Goal: Task Accomplishment & Management: Manage account settings

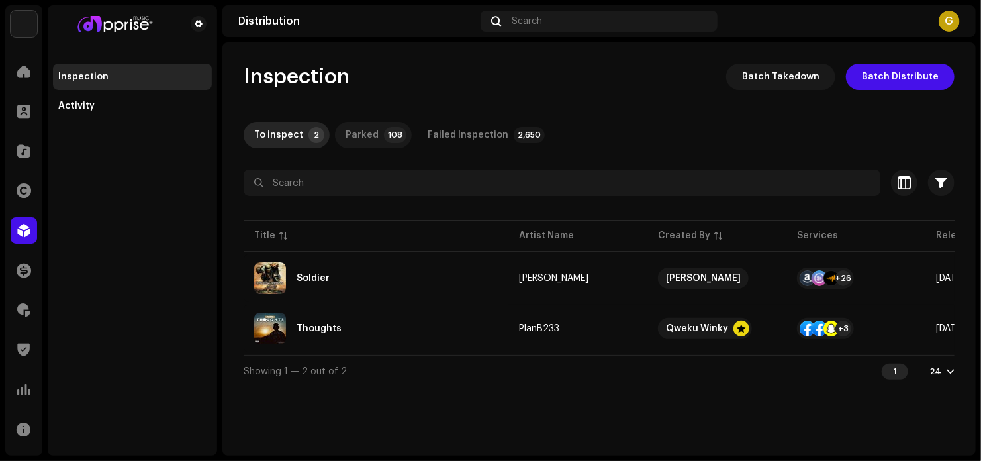
click at [384, 133] on p-badge "108" at bounding box center [395, 135] width 23 height 16
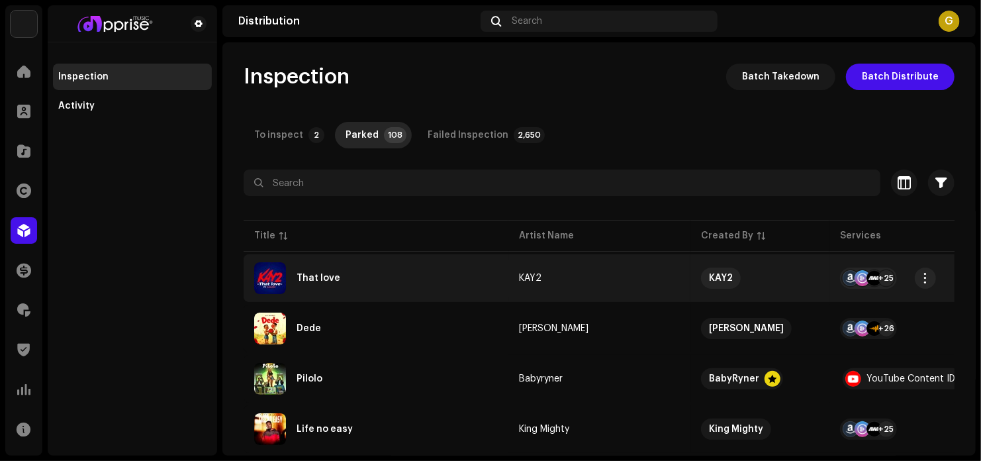
click at [402, 277] on div "That love" at bounding box center [376, 278] width 244 height 32
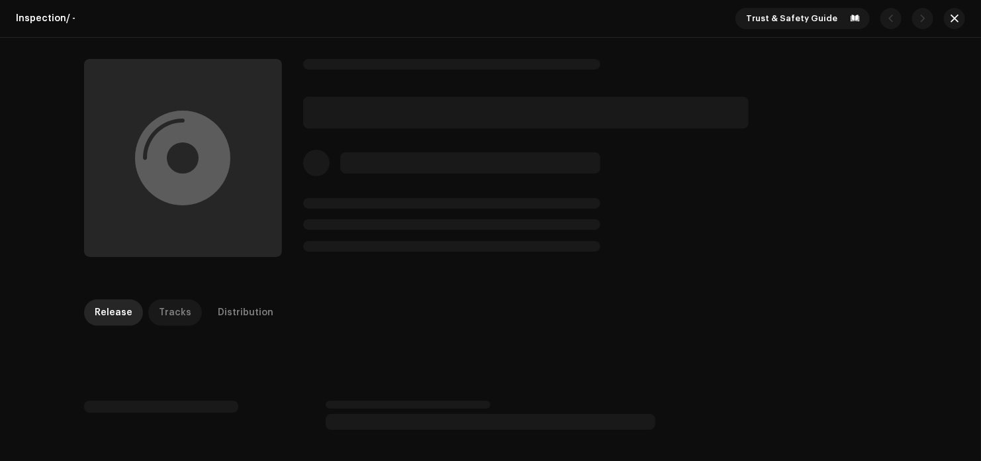
click at [181, 310] on div "Tracks" at bounding box center [175, 312] width 32 height 26
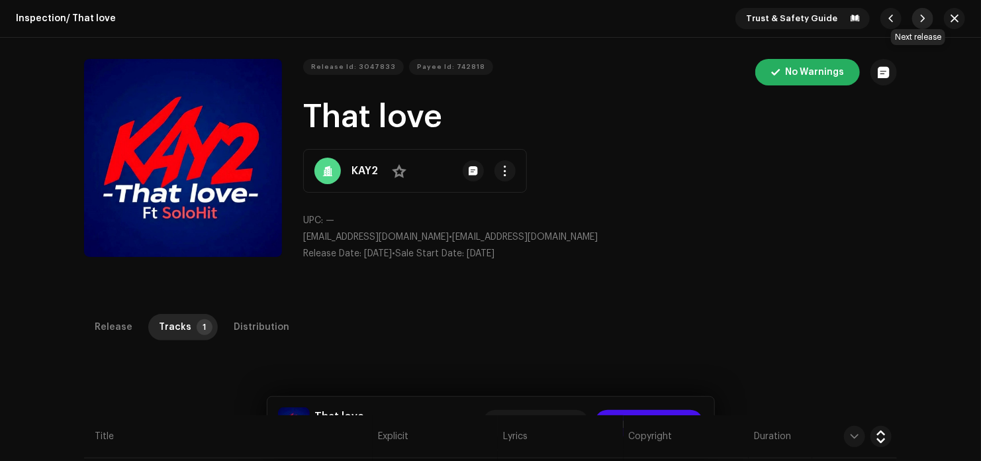
click at [912, 18] on button "button" at bounding box center [922, 18] width 21 height 21
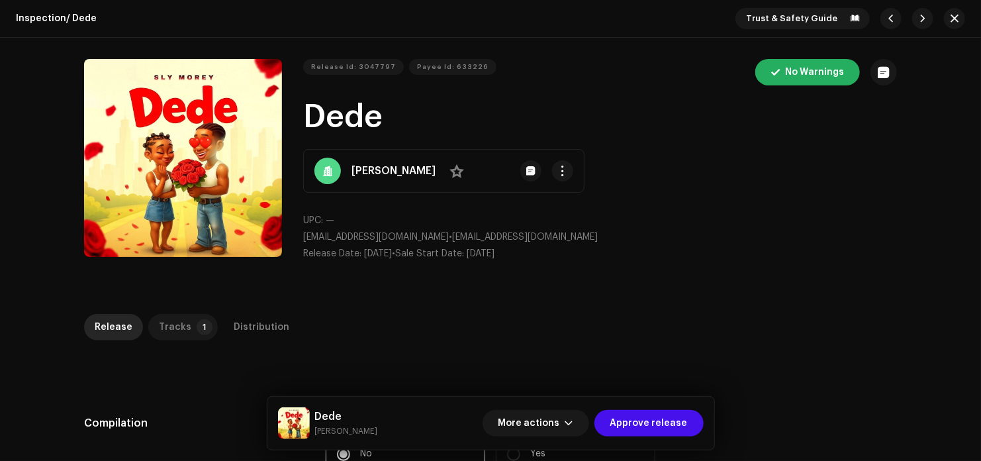
click at [173, 330] on div "Tracks" at bounding box center [175, 327] width 32 height 26
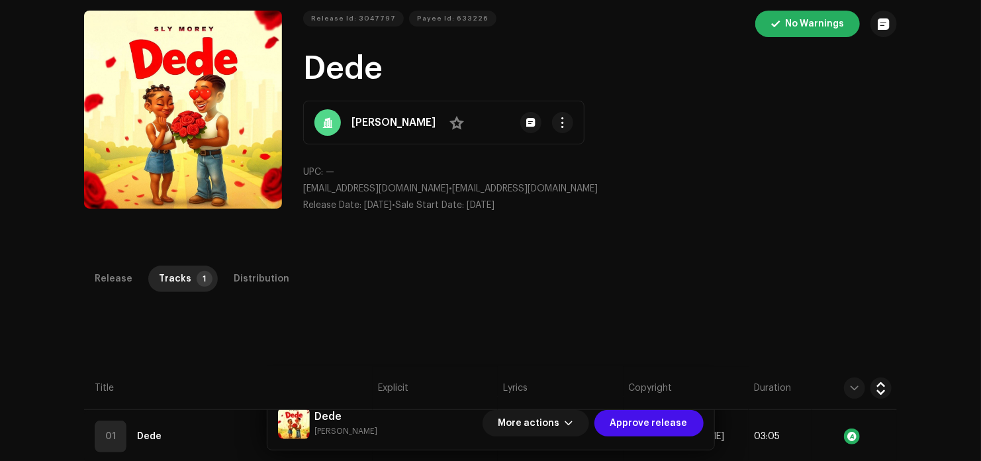
scroll to position [115, 0]
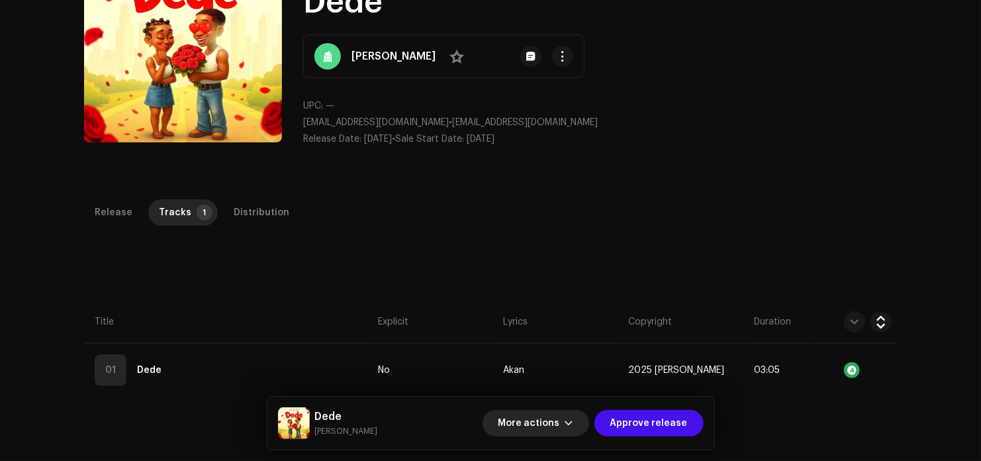
click at [528, 423] on span "More actions" at bounding box center [529, 423] width 62 height 26
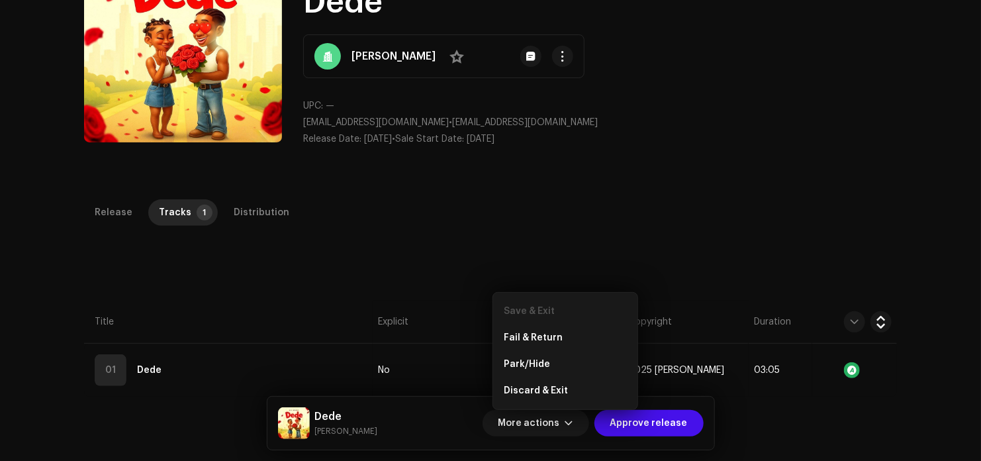
click at [700, 169] on div "Release Id: 3047797 Payee Id: 633226 No Warnings Dede Sly Morey No UPC: — slipo…" at bounding box center [490, 50] width 855 height 255
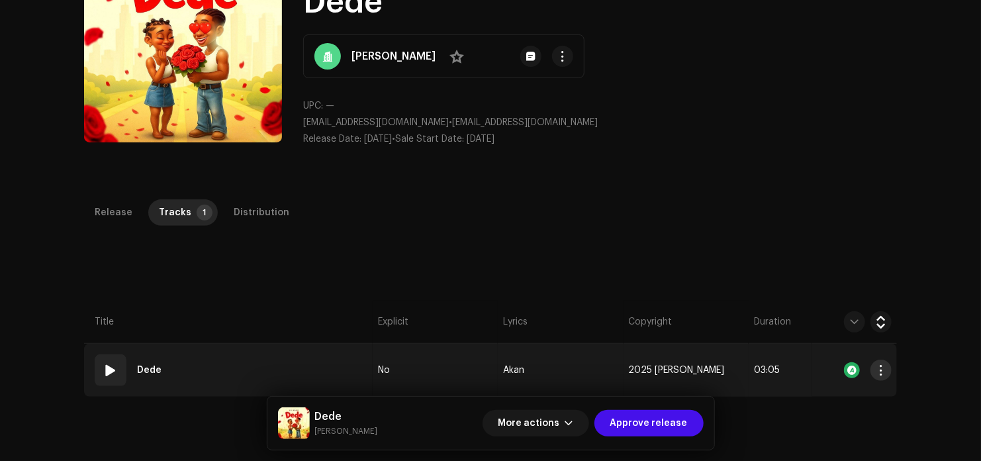
click at [879, 363] on button "button" at bounding box center [880, 369] width 21 height 21
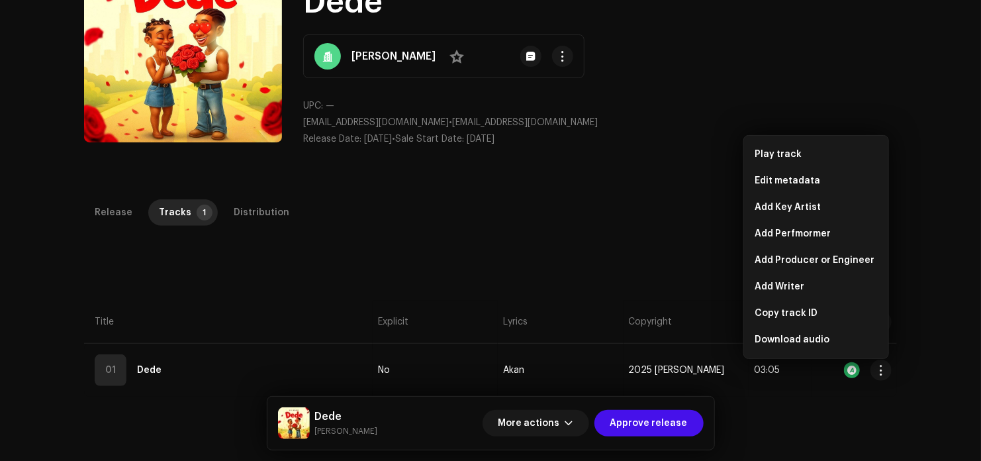
click at [522, 189] on div "Inspection / Dede Trust & Safety Guide Release Id: 3047797 Payee Id: 633226 No …" at bounding box center [490, 230] width 981 height 461
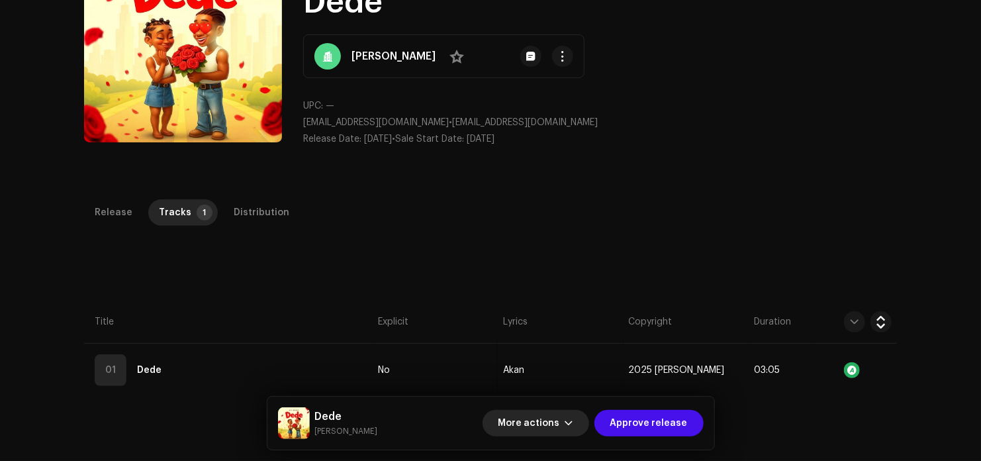
click at [537, 427] on span "More actions" at bounding box center [529, 423] width 62 height 26
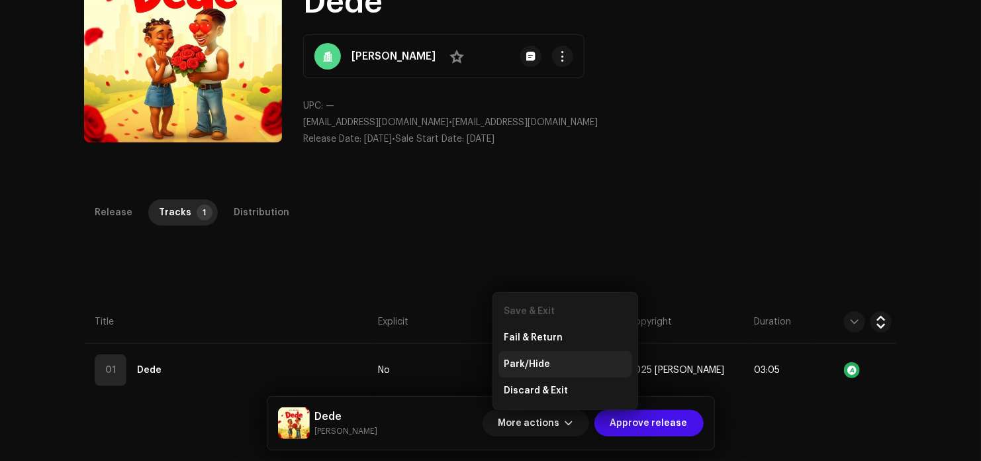
click at [541, 356] on div "Park/Hide" at bounding box center [565, 364] width 134 height 26
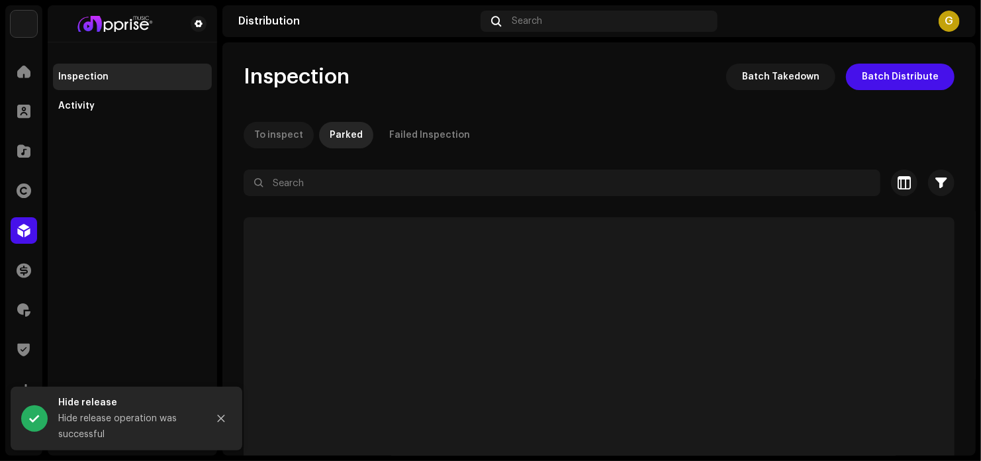
click at [277, 136] on div "To inspect" at bounding box center [278, 135] width 49 height 26
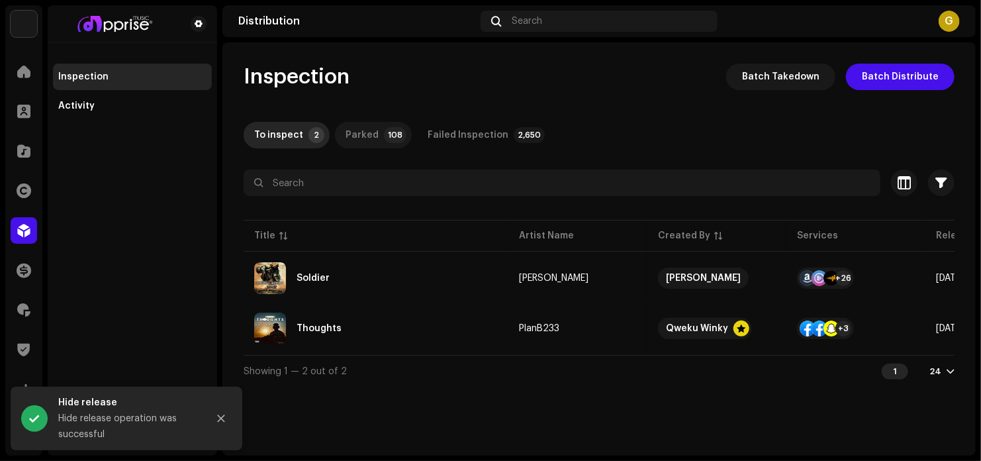
click at [351, 131] on div "Parked" at bounding box center [362, 135] width 33 height 26
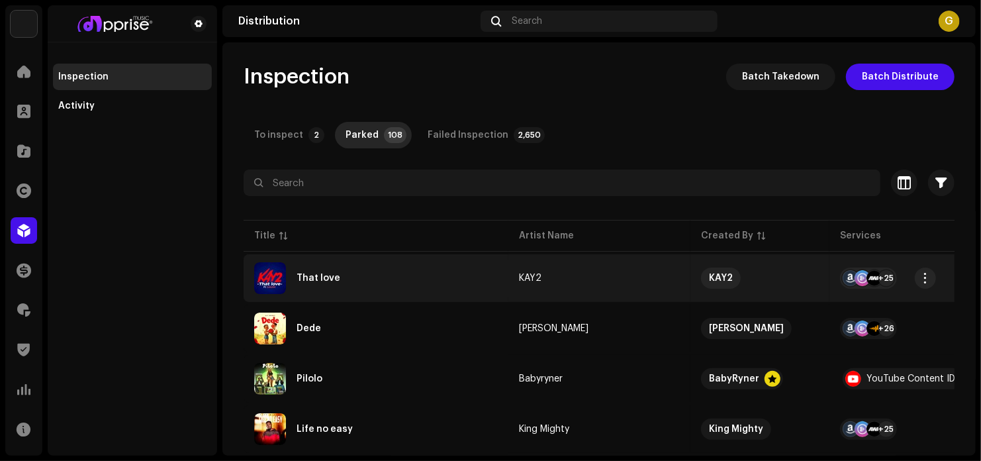
click at [406, 287] on div "That love" at bounding box center [376, 278] width 244 height 32
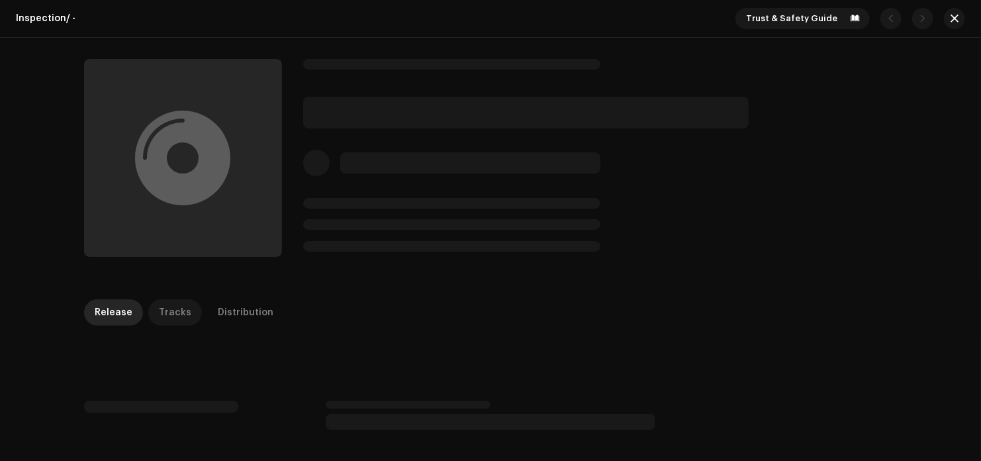
click at [159, 310] on div "Tracks" at bounding box center [175, 312] width 32 height 26
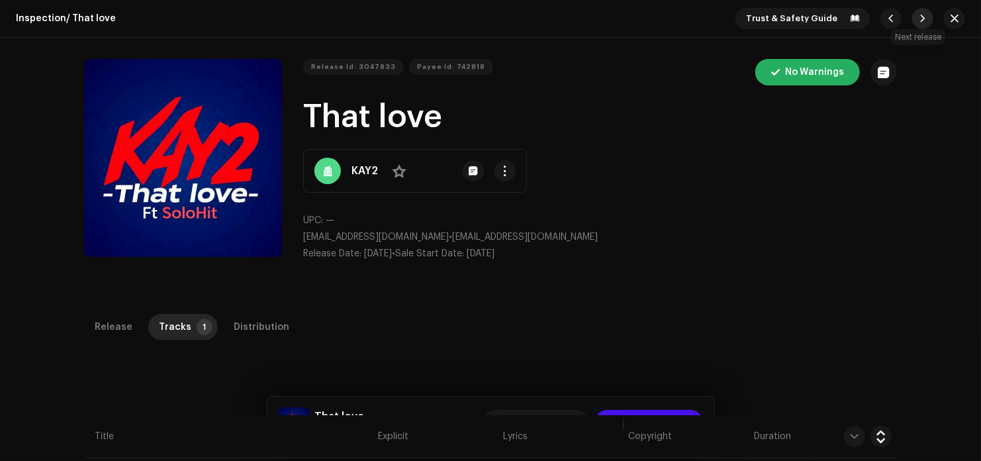
click at [919, 19] on span "button" at bounding box center [923, 18] width 8 height 11
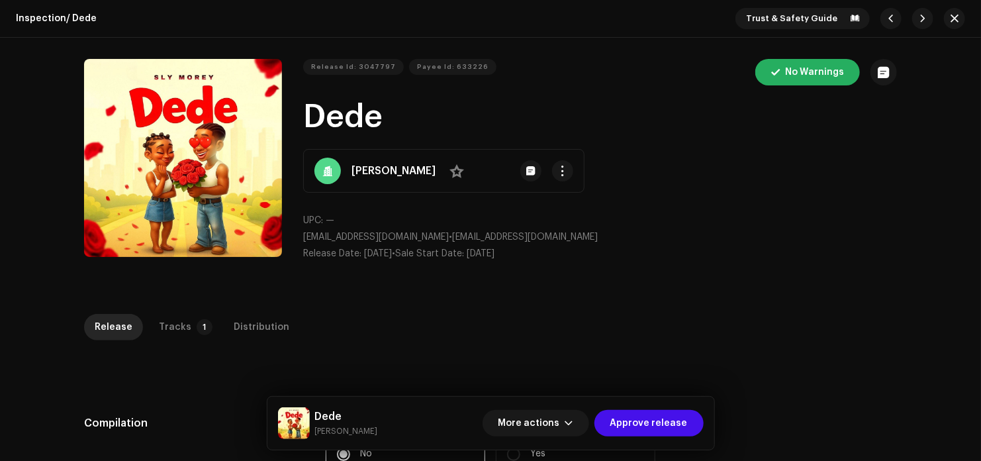
click at [164, 312] on div "Inspection / Dede Trust & Safety Guide Release Id: 3047797 Payee Id: 633226 No …" at bounding box center [490, 230] width 981 height 461
click at [169, 317] on div "Tracks" at bounding box center [175, 327] width 32 height 26
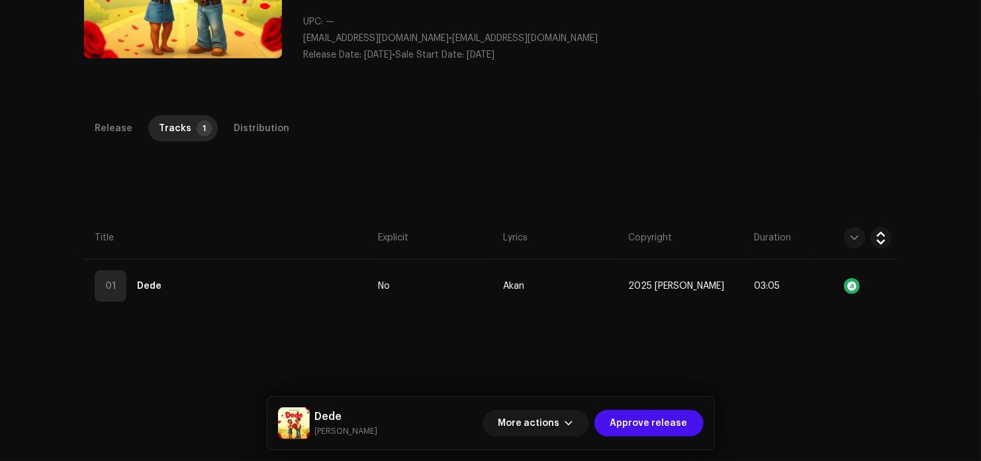
scroll to position [132, 0]
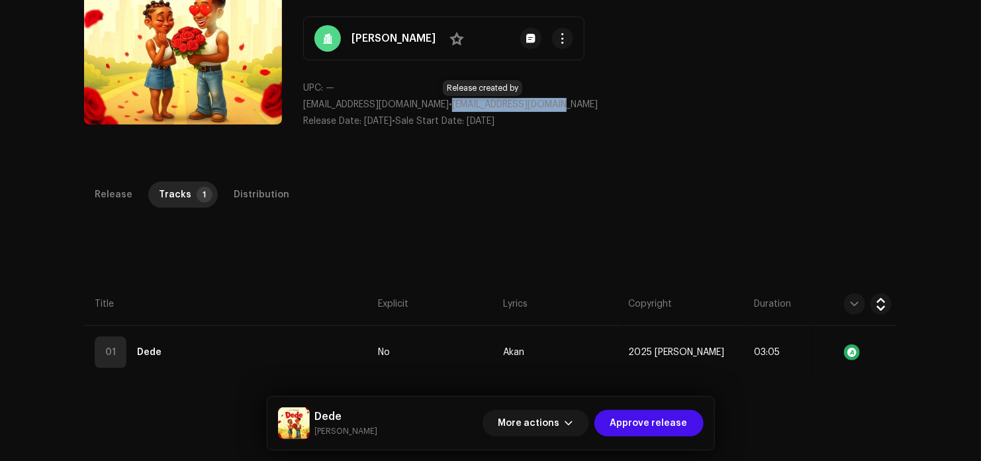
drag, startPoint x: 539, startPoint y: 104, endPoint x: 428, endPoint y: 100, distance: 110.6
click at [428, 100] on p "slipopomusic@gmail.com • slipopomusic@gmail.com" at bounding box center [600, 105] width 594 height 14
copy span "slipopomusic@gmail.com"
click at [760, 108] on p "slipopomusic@gmail.com • slipopomusic@gmail.com" at bounding box center [600, 105] width 594 height 14
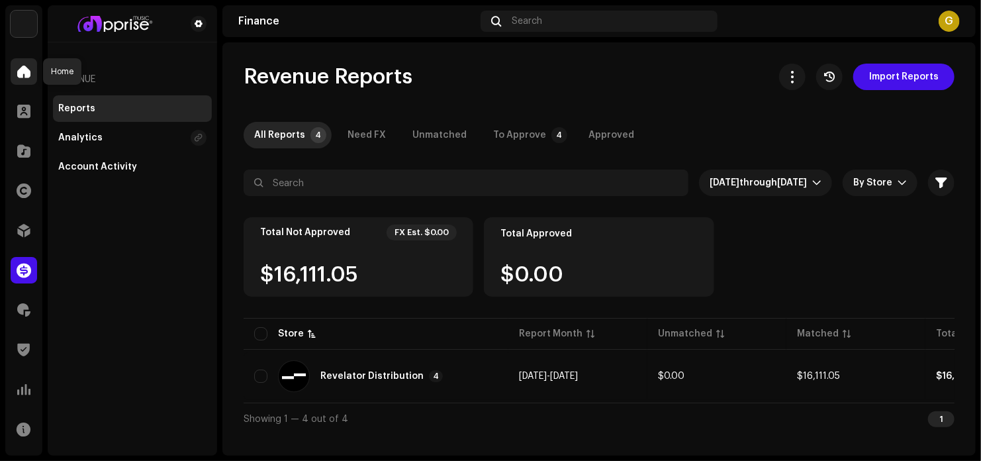
click at [22, 70] on span at bounding box center [23, 71] width 13 height 11
